Goal: Task Accomplishment & Management: Manage account settings

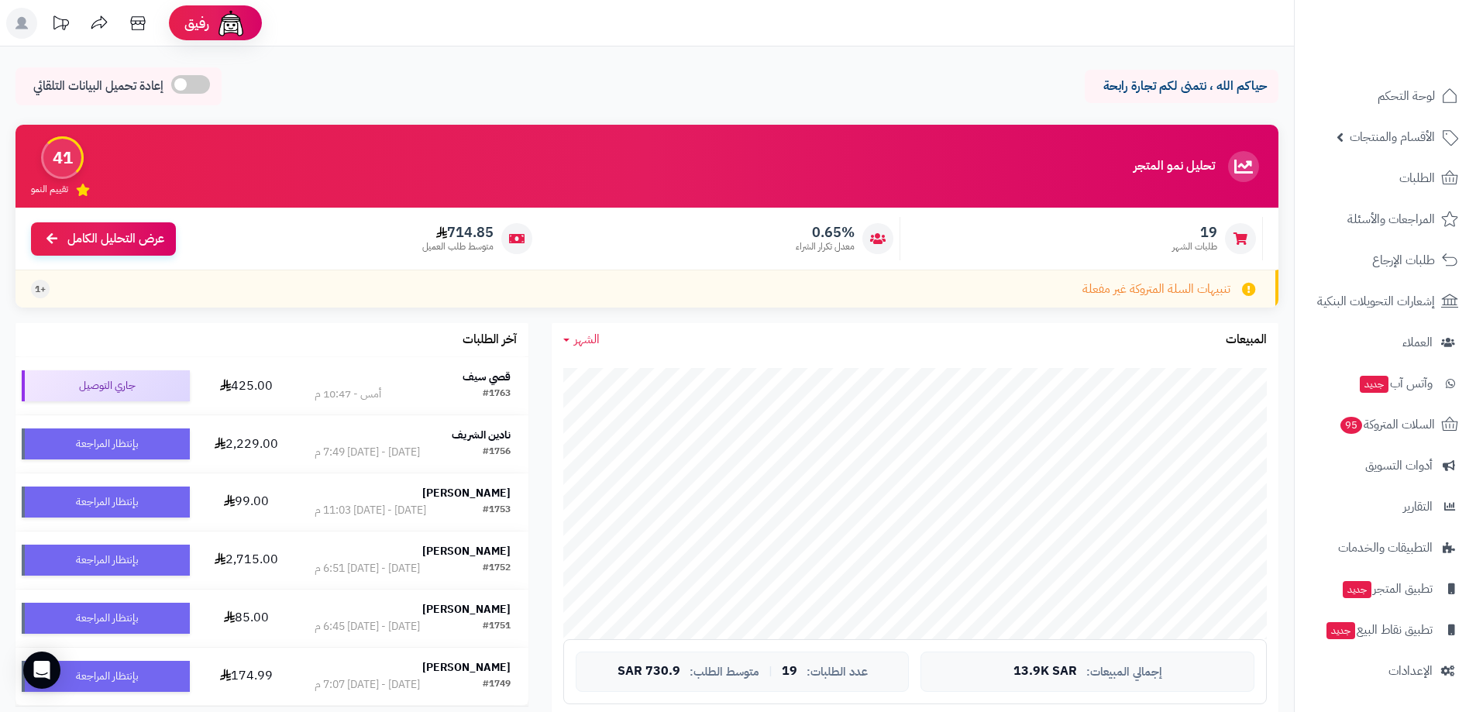
click at [42, 160] on div "41" at bounding box center [62, 157] width 43 height 43
click at [57, 162] on div "41" at bounding box center [62, 157] width 43 height 43
click at [82, 195] on icon at bounding box center [83, 190] width 14 height 12
click at [1415, 181] on span "الطلبات" at bounding box center [1418, 178] width 36 height 22
